Goal: Communication & Community: Answer question/provide support

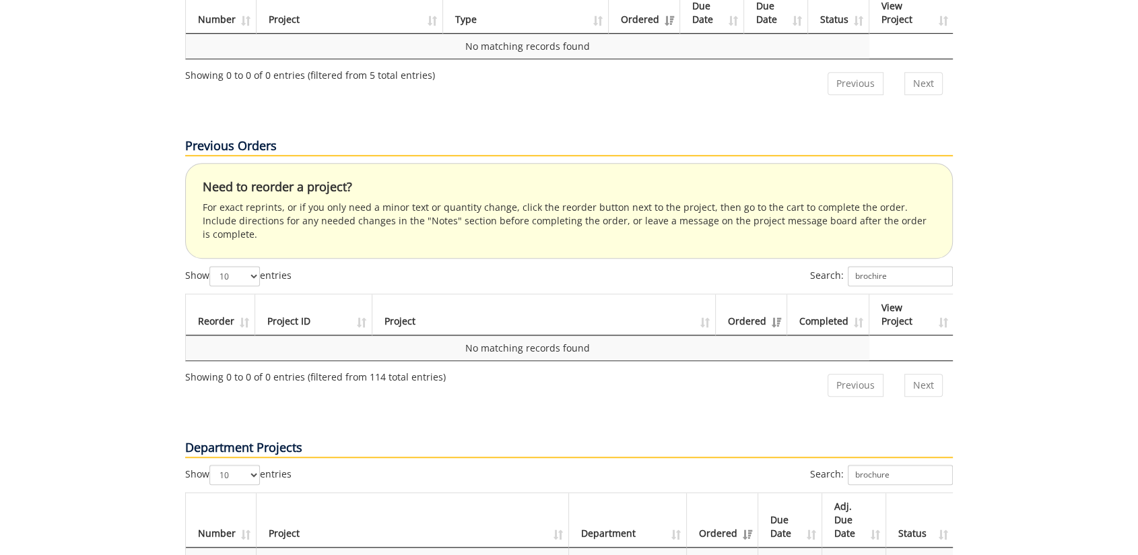
scroll to position [0, 1]
click at [114, 381] on div "Your Dashboard Start New Project My Info Name: [PERSON_NAME] Phone: [PHONE_NUMB…" at bounding box center [569, 255] width 1138 height 1636
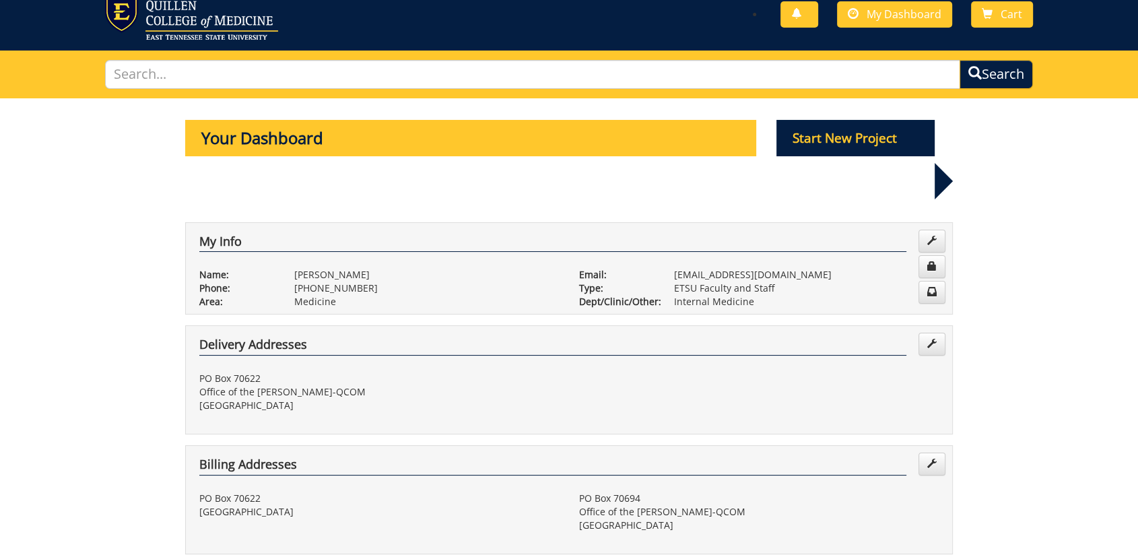
scroll to position [0, 0]
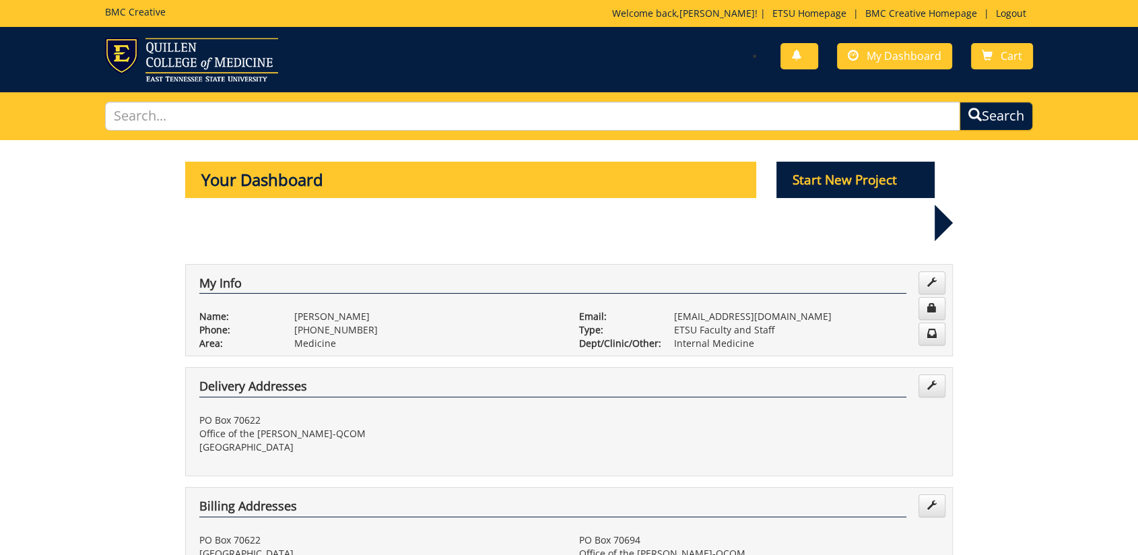
click at [880, 50] on span "My Dashboard" at bounding box center [904, 55] width 75 height 15
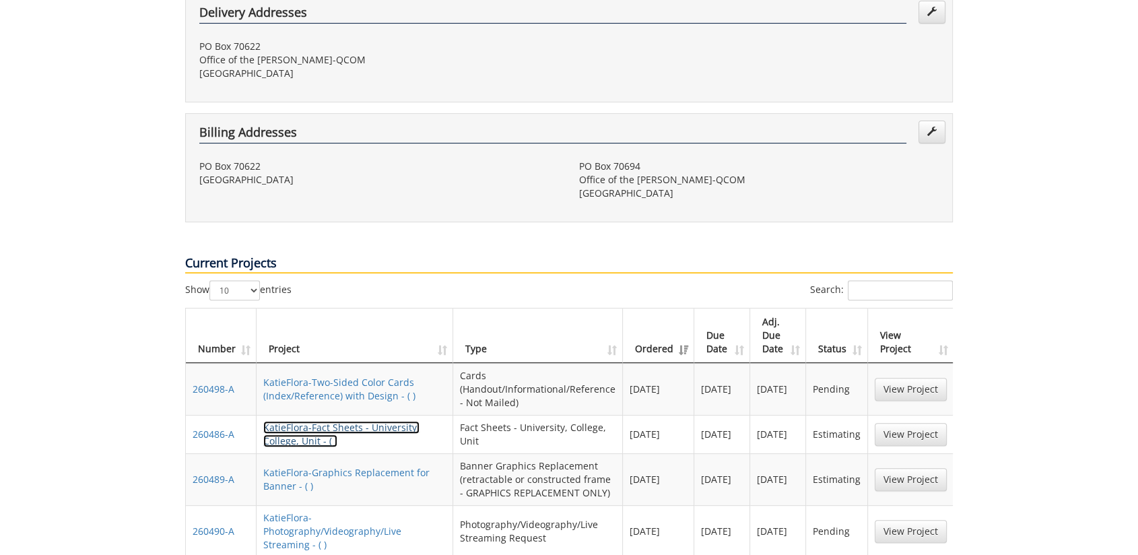
click at [337, 421] on link "KatieFlora-Fact Sheets - University, College, Unit - ( )" at bounding box center [341, 434] width 156 height 26
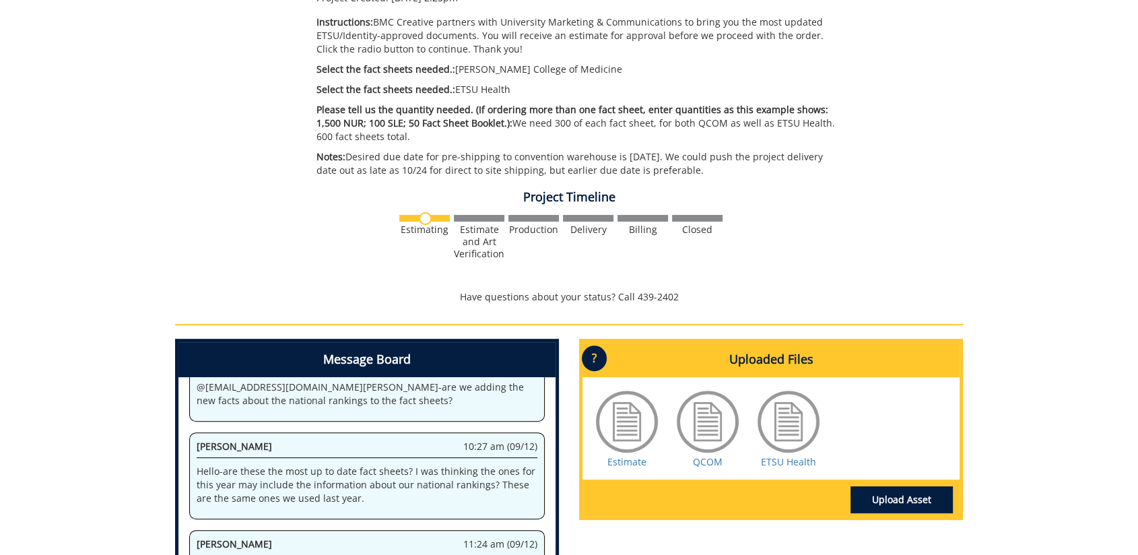
scroll to position [449, 0]
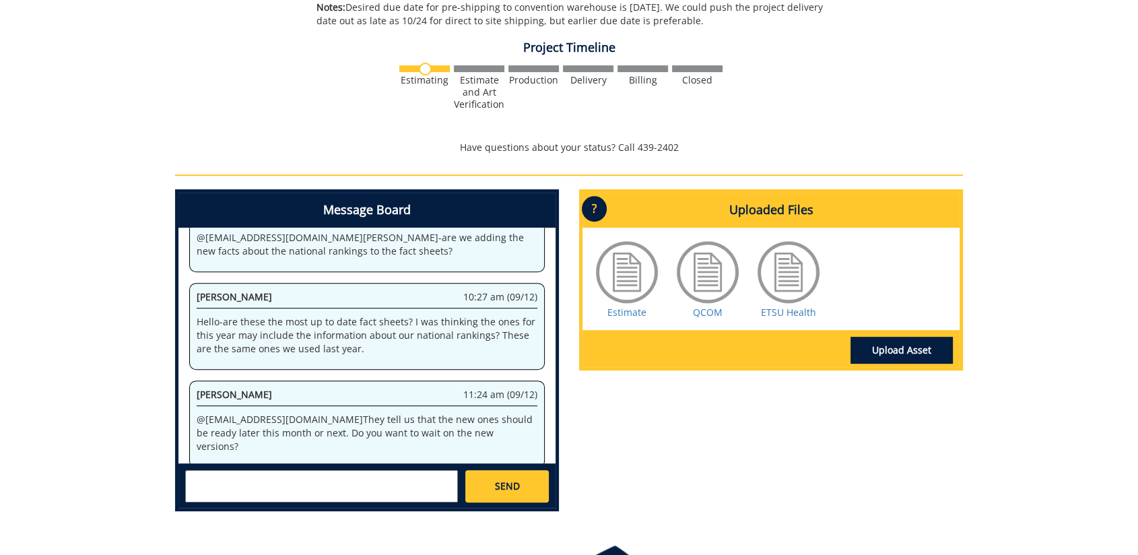
click at [325, 485] on textarea at bounding box center [321, 486] width 273 height 32
type textarea "@conleyga@etsu.edu Yes please. If we can wait for the new ones, that would be p…"
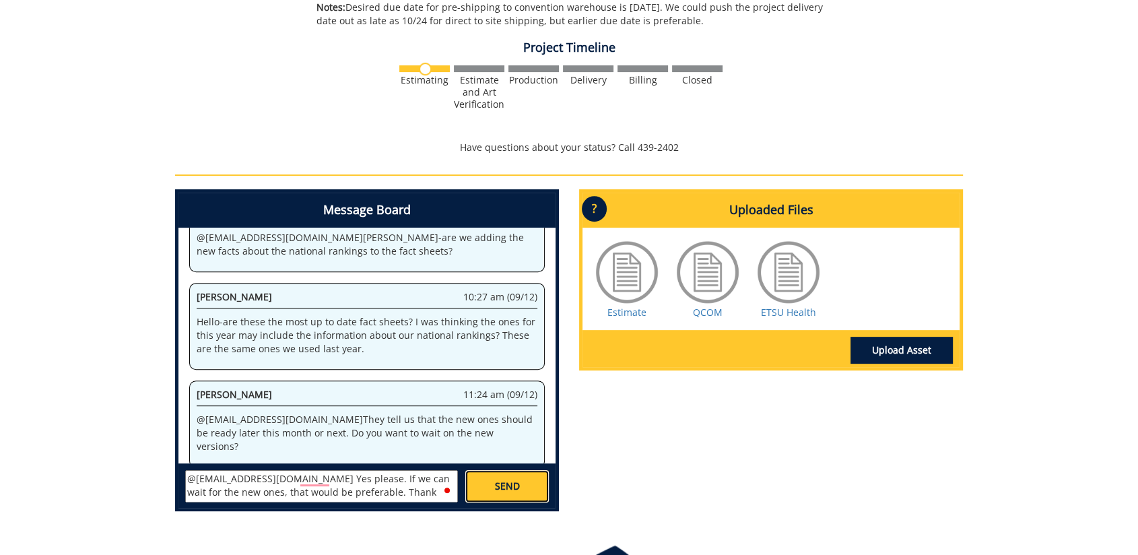
click at [496, 492] on span "SEND" at bounding box center [506, 486] width 25 height 13
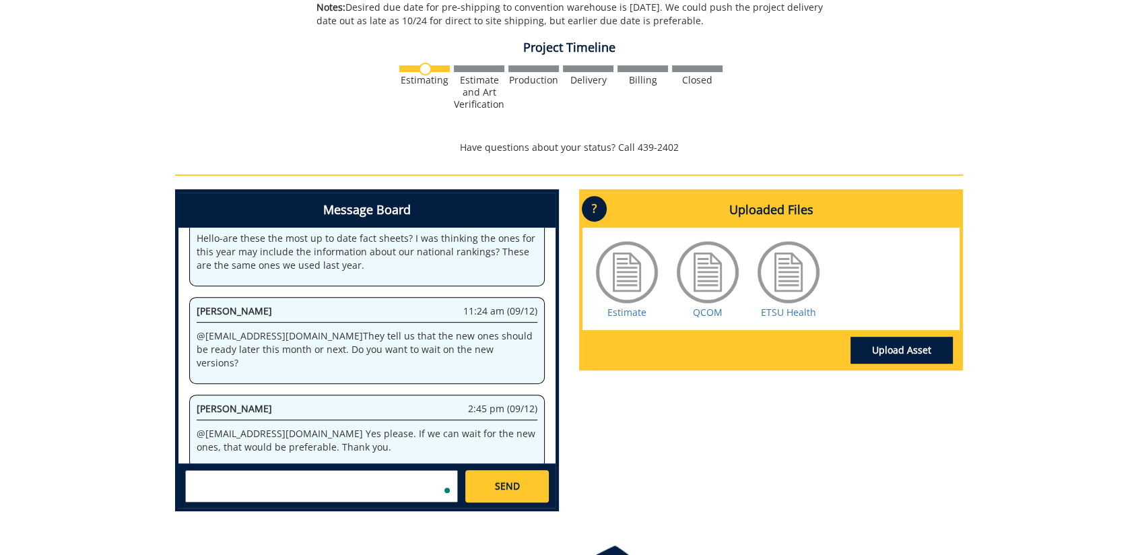
click at [700, 368] on div "Uploaded Files ? × Accepted File Types : design files - high resolution PDF tex…" at bounding box center [771, 279] width 384 height 181
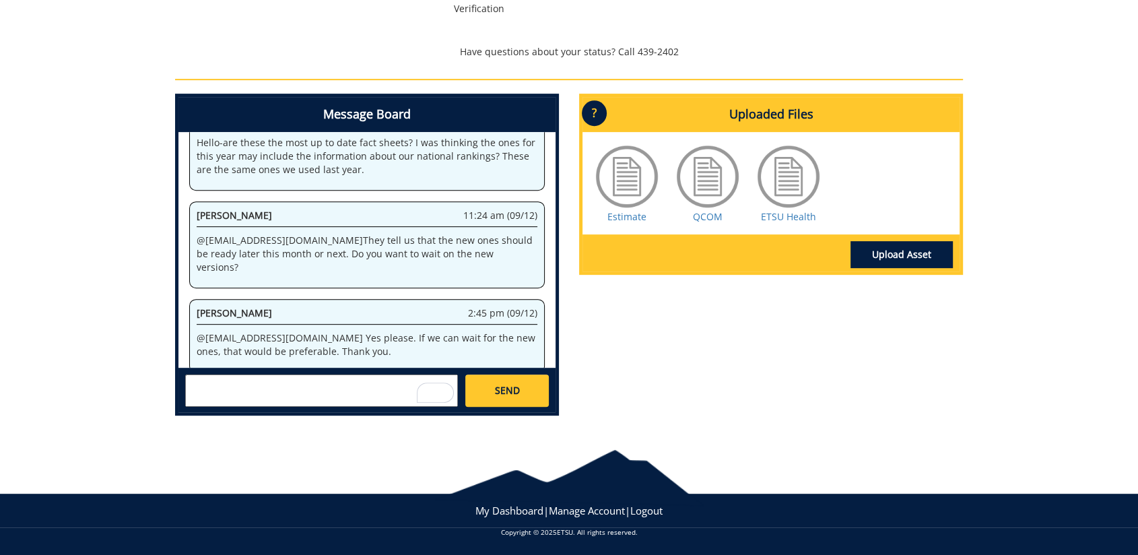
click at [84, 273] on div "260486-A KatieFlora-Fact Sheets - University, College, Unit Estimate Approver: …" at bounding box center [569, 11] width 1138 height 831
